Goal: Task Accomplishment & Management: Use online tool/utility

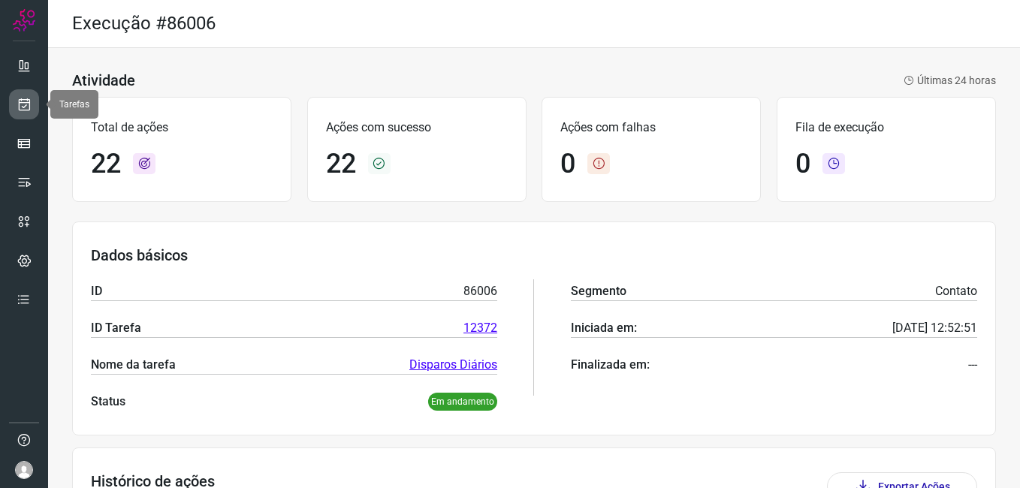
drag, startPoint x: 0, startPoint y: 0, endPoint x: 24, endPoint y: 95, distance: 97.7
click at [24, 95] on link at bounding box center [24, 104] width 30 height 30
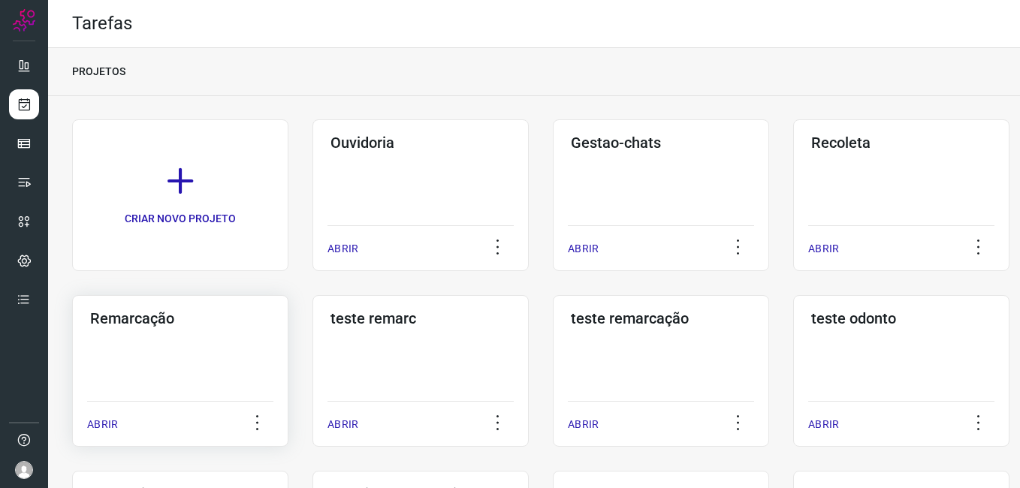
click at [125, 338] on div "Remarcação ABRIR" at bounding box center [180, 371] width 216 height 152
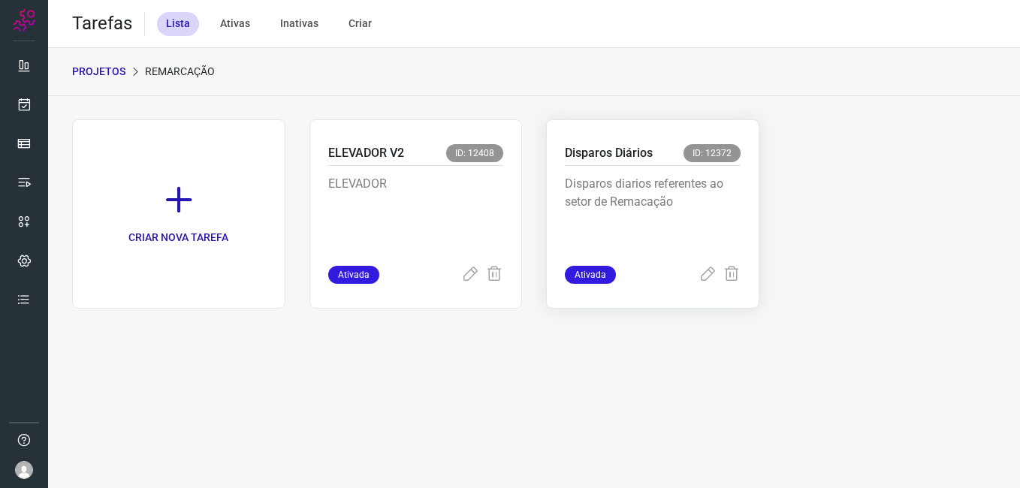
click at [590, 223] on p "Disparos diarios referentes ao setor de Remacação" at bounding box center [653, 212] width 176 height 75
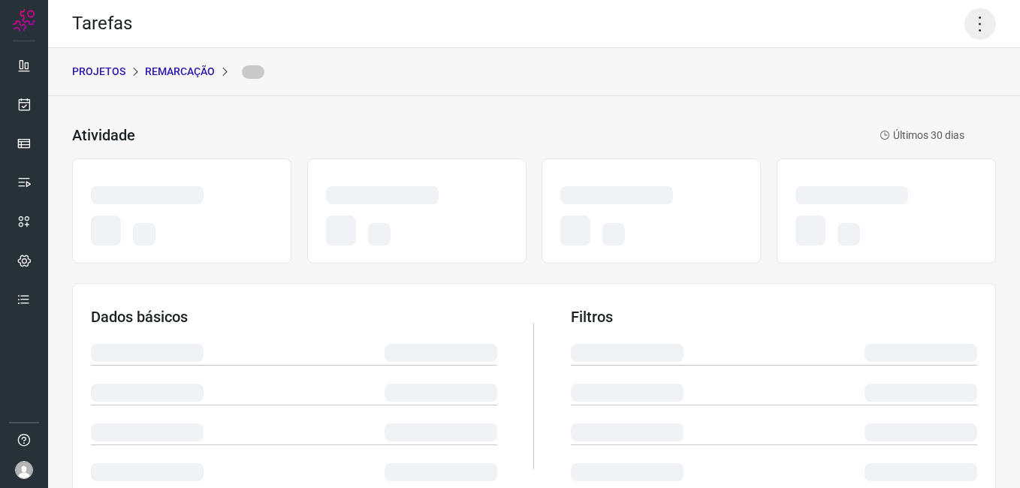
click at [974, 29] on icon at bounding box center [981, 24] width 32 height 32
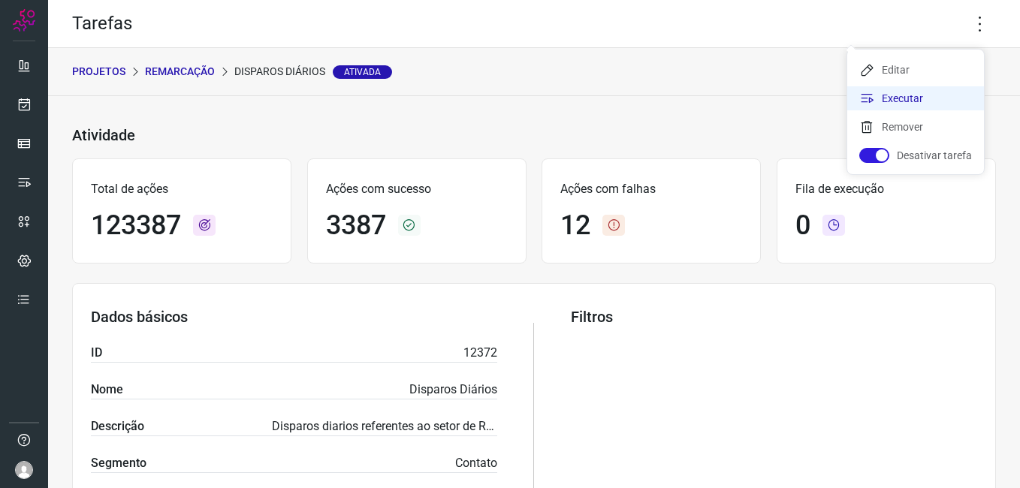
click at [920, 98] on li "Executar" at bounding box center [915, 98] width 137 height 24
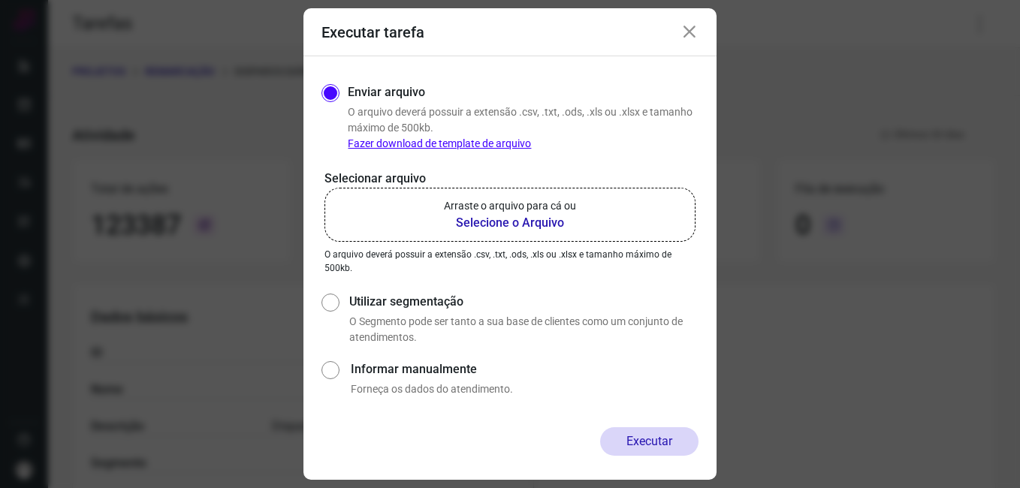
click at [551, 219] on b "Selecione o Arquivo" at bounding box center [510, 223] width 132 height 18
click at [0, 0] on input "Arraste o arquivo para cá ou Selecione o Arquivo" at bounding box center [0, 0] width 0 height 0
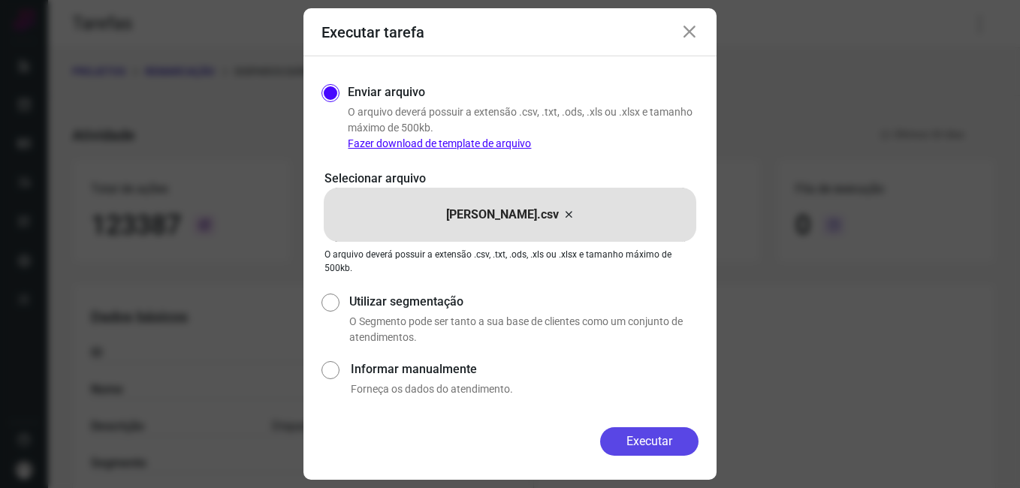
click at [620, 443] on button "Executar" at bounding box center [649, 441] width 98 height 29
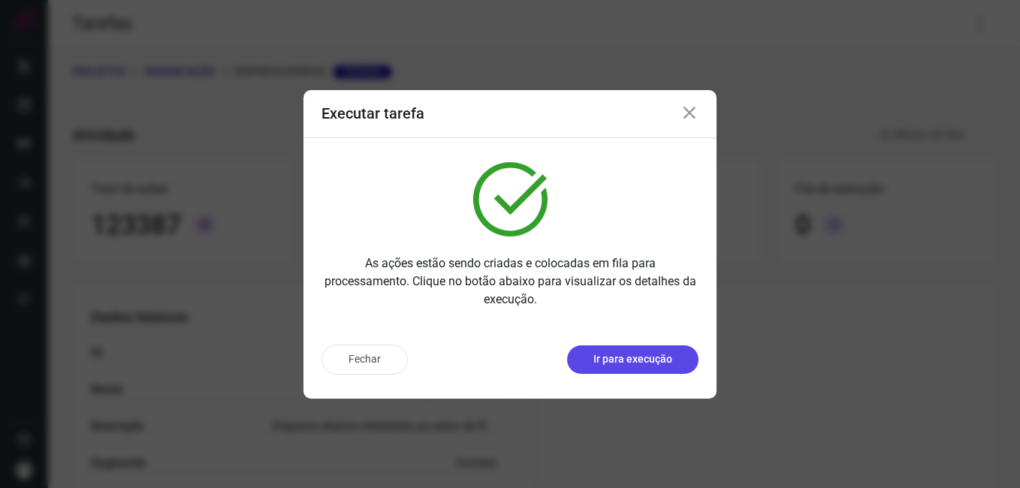
click at [644, 365] on p "Ir para execução" at bounding box center [632, 360] width 79 height 16
